Goal: Task Accomplishment & Management: Use online tool/utility

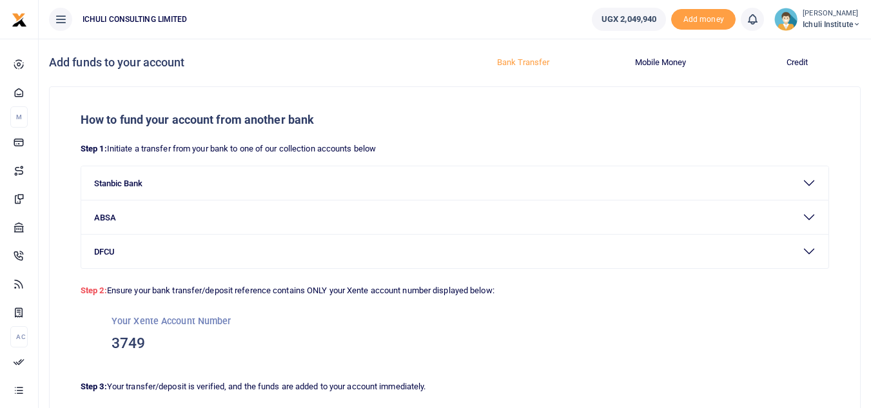
click at [825, 25] on span "Ichuli Institute" at bounding box center [832, 25] width 58 height 12
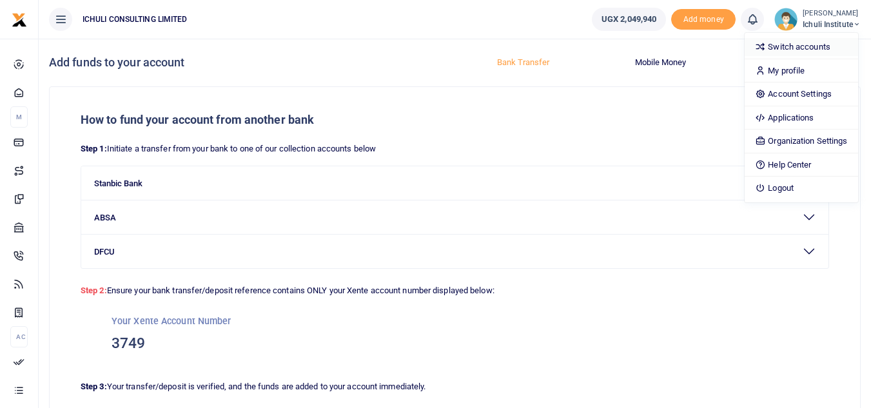
click at [823, 46] on link "Switch accounts" at bounding box center [801, 47] width 113 height 18
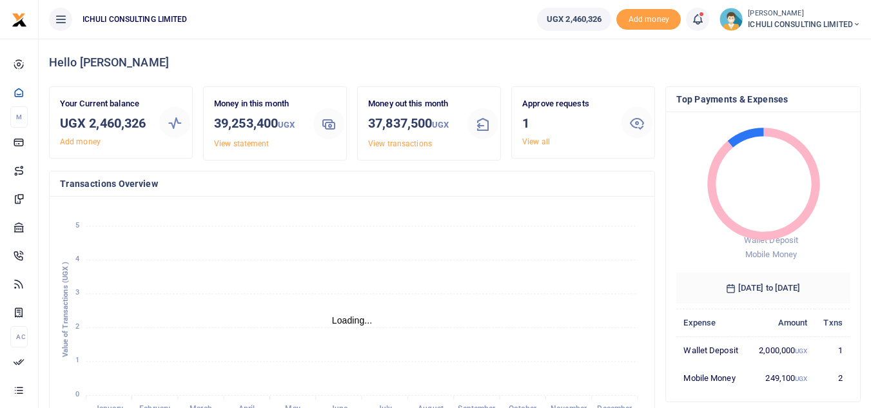
scroll to position [10, 10]
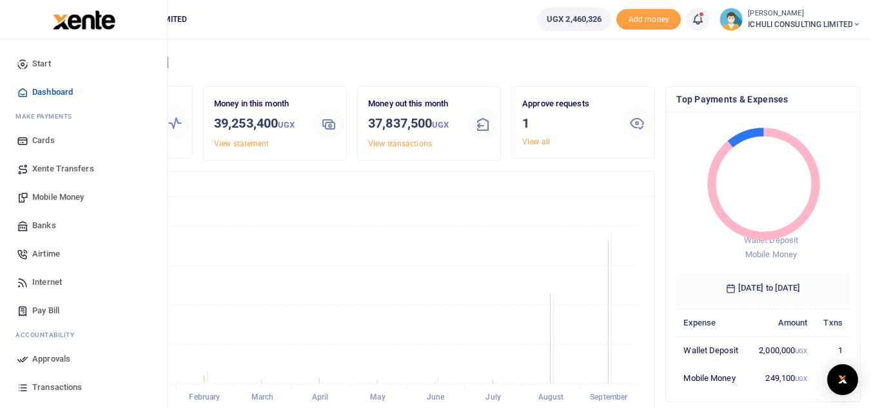
click at [59, 197] on span "Mobile Money" at bounding box center [58, 197] width 52 height 13
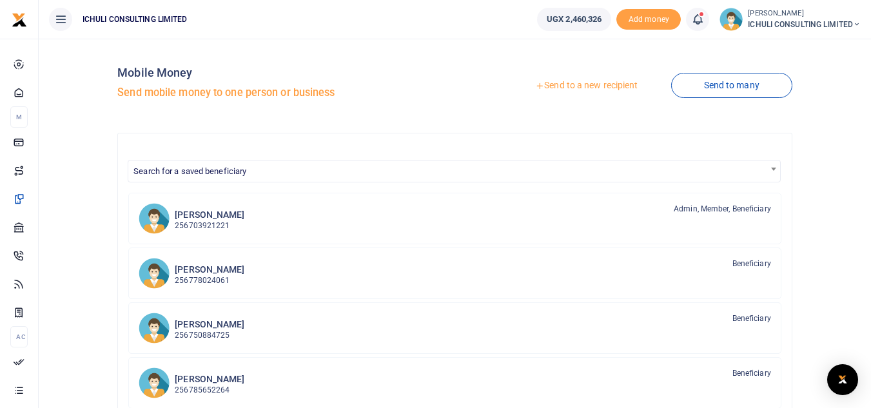
click at [591, 86] on link "Send to a new recipient" at bounding box center [586, 85] width 168 height 23
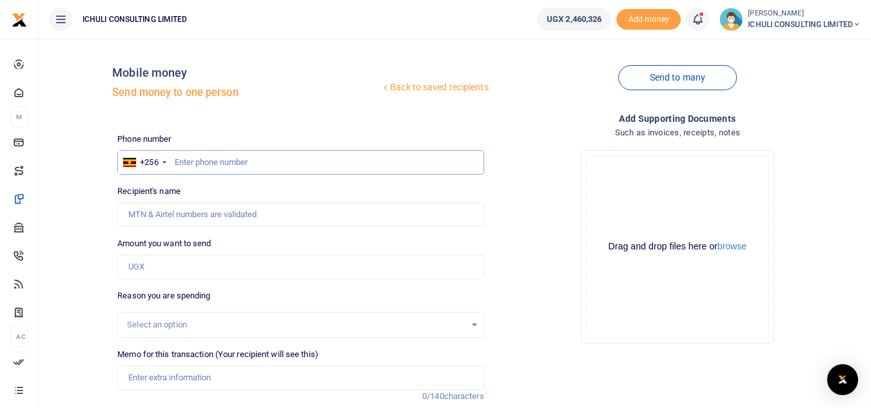
click at [257, 158] on input "text" at bounding box center [300, 162] width 366 height 25
paste input "758856581"
type input "758856581"
type input "Dan Mboodhe"
type input "758856581"
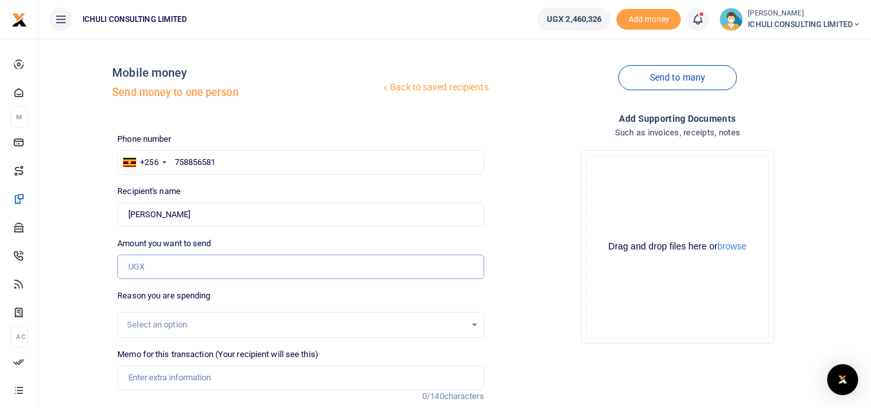
click at [206, 263] on input "Amount you want to send" at bounding box center [300, 267] width 366 height 25
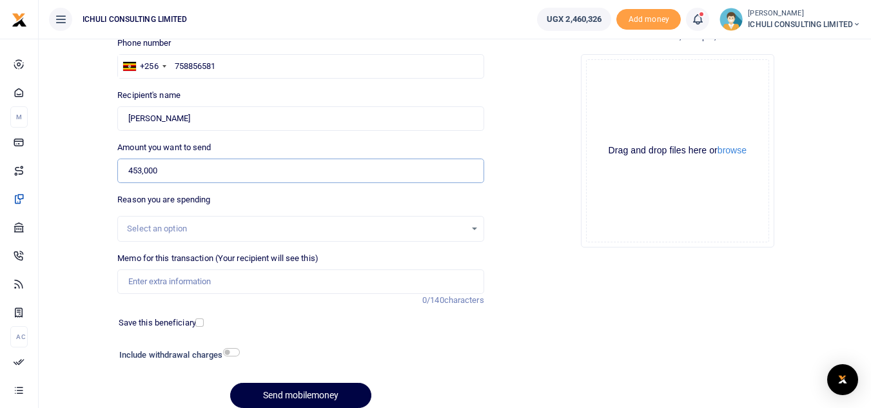
scroll to position [100, 0]
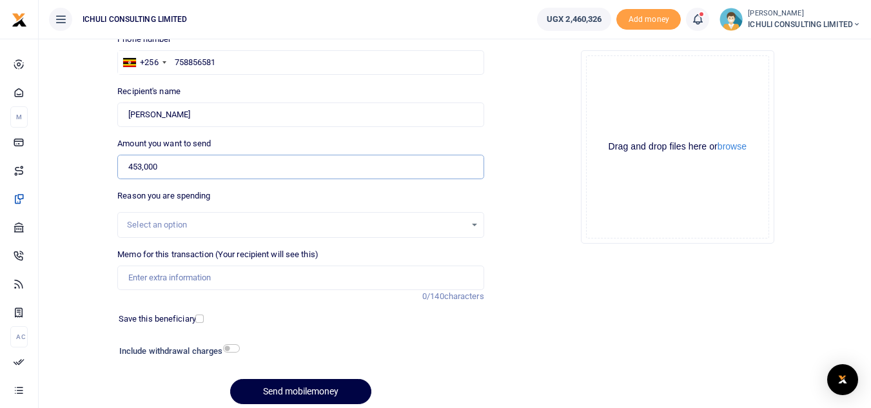
type input "453,000"
click at [367, 224] on div "Select an option" at bounding box center [296, 225] width 338 height 13
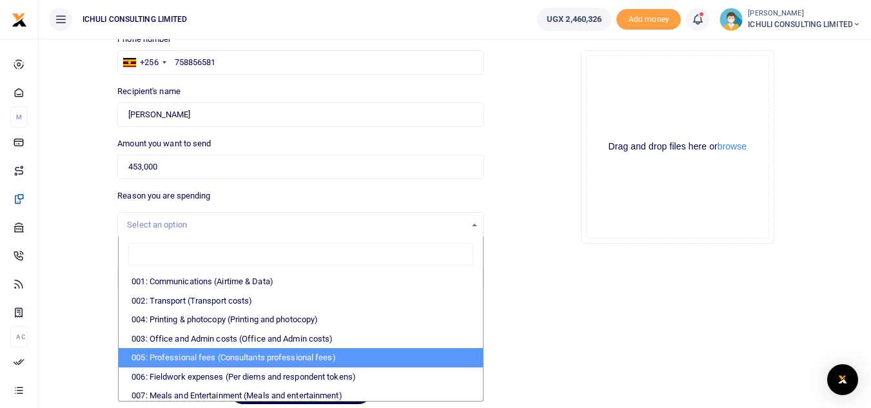
click at [331, 356] on li "005: Professional fees (Consultants professional fees)" at bounding box center [301, 357] width 364 height 19
select select "65"
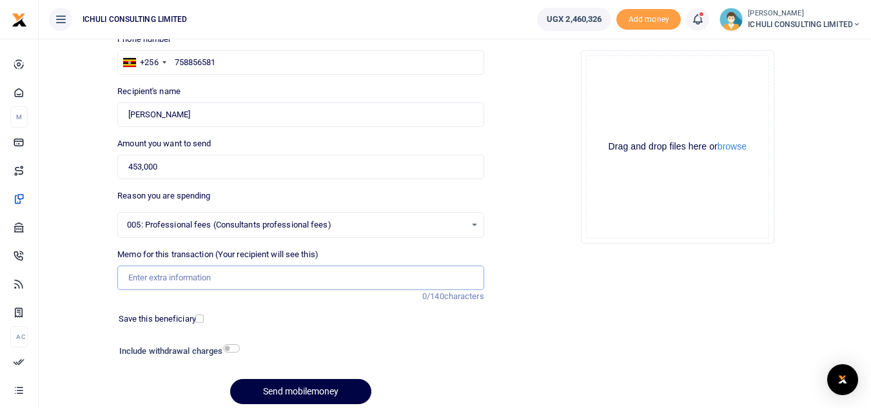
click at [237, 274] on input "Memo for this transaction (Your recipient will see this)" at bounding box center [300, 278] width 366 height 25
type input "Back filling Bulerejje and Katuuso"
click at [283, 394] on button "Send mobilemoney" at bounding box center [300, 391] width 141 height 25
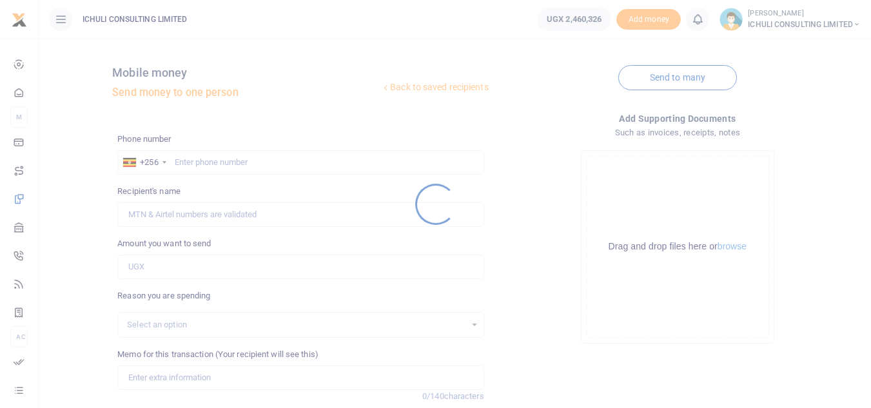
scroll to position [100, 0]
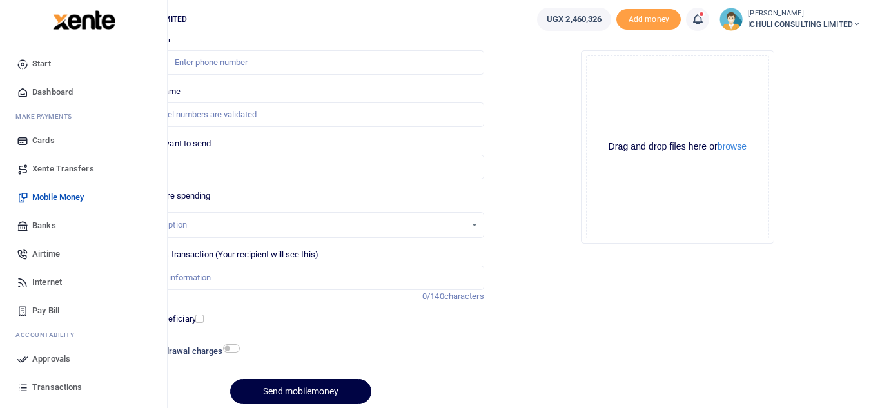
click at [41, 358] on span "Approvals" at bounding box center [51, 359] width 38 height 13
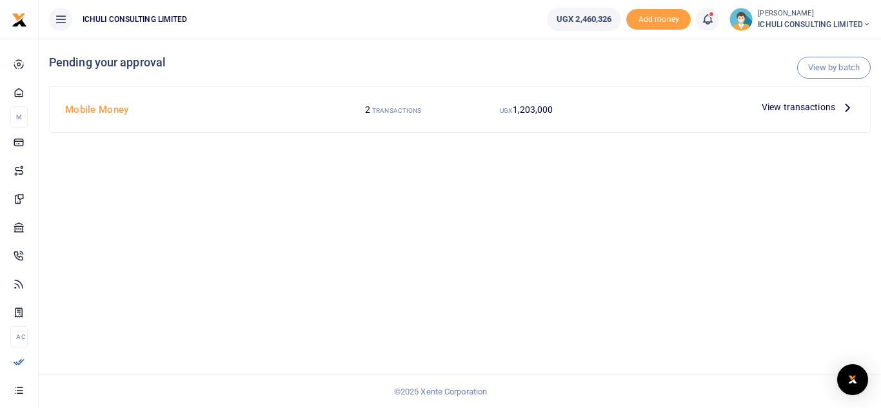
click at [846, 105] on icon at bounding box center [847, 107] width 14 height 14
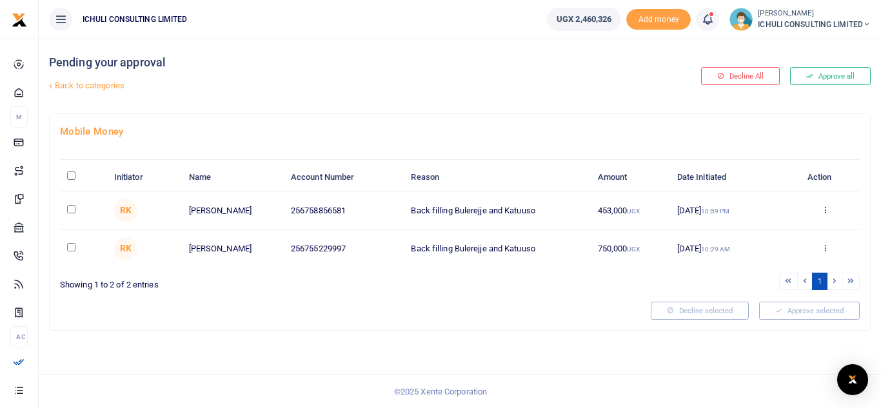
click at [70, 175] on input "\a \a : activate to sort column descending" at bounding box center [71, 176] width 8 height 8
checkbox input "true"
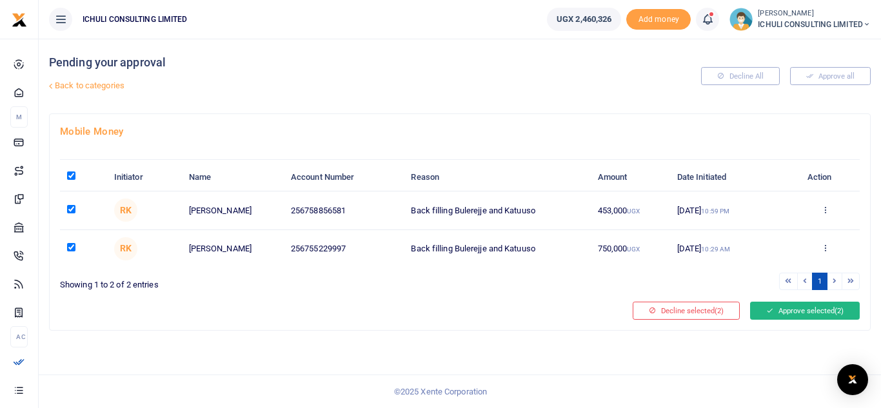
click at [781, 309] on button "Approve selected (2)" at bounding box center [805, 311] width 110 height 18
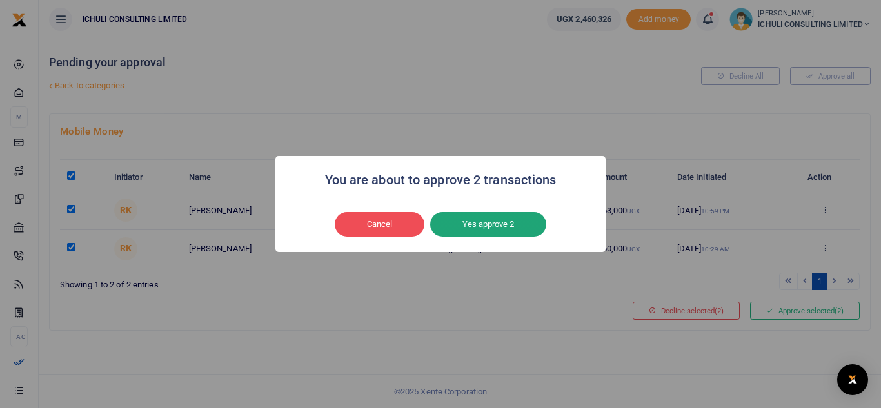
click at [474, 222] on button "Yes approve 2" at bounding box center [488, 224] width 116 height 25
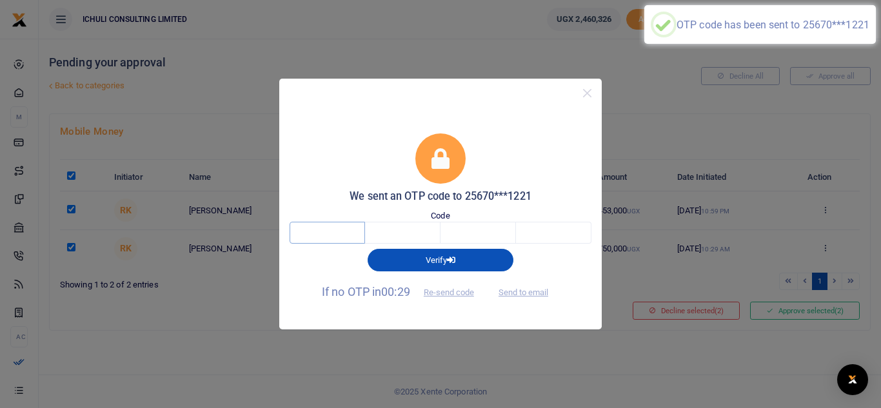
click at [330, 230] on input "text" at bounding box center [326, 233] width 75 height 22
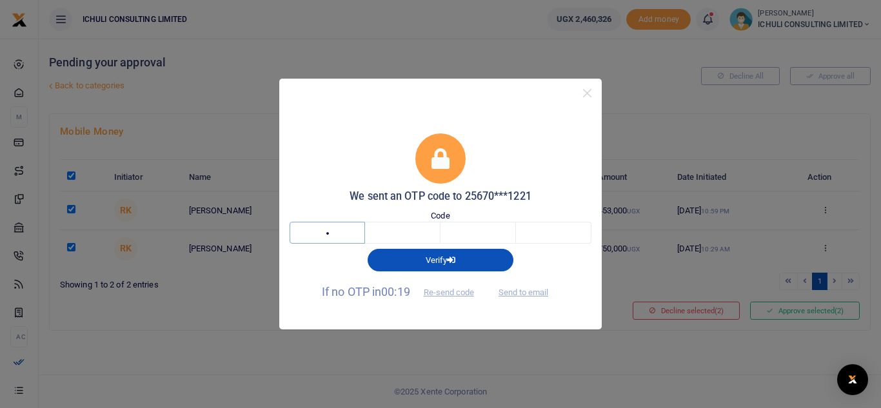
type input "3"
type input "8"
type input "3"
type input "7"
